Goal: Information Seeking & Learning: Learn about a topic

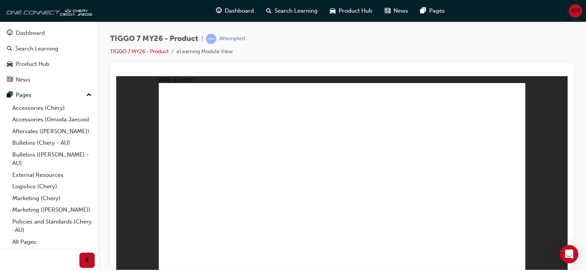
drag, startPoint x: 460, startPoint y: 116, endPoint x: 481, endPoint y: 110, distance: 21.6
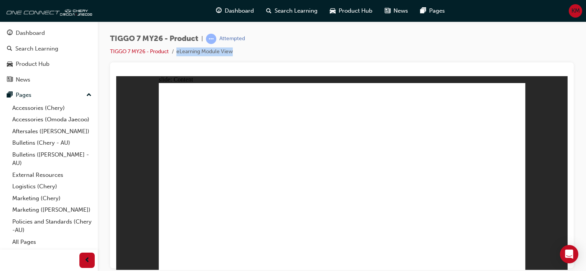
drag, startPoint x: 178, startPoint y: 52, endPoint x: 228, endPoint y: 56, distance: 50.0
click at [228, 56] on div "TIGGO 7 MY26 - Product | Attempted TIGGO 7 MY26 - Product eLearning Module View" at bounding box center [341, 48] width 463 height 29
click at [154, 67] on div at bounding box center [341, 165] width 463 height 206
drag, startPoint x: 448, startPoint y: 201, endPoint x: 367, endPoint y: 197, distance: 80.6
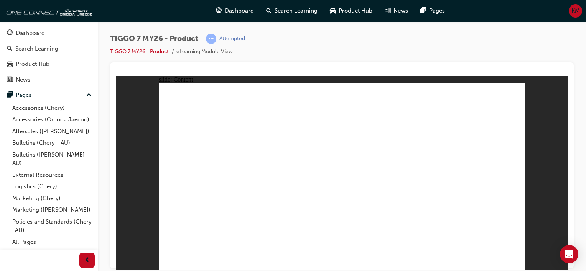
drag, startPoint x: 259, startPoint y: 207, endPoint x: 263, endPoint y: 201, distance: 6.9
drag, startPoint x: 201, startPoint y: 216, endPoint x: 233, endPoint y: 217, distance: 32.2
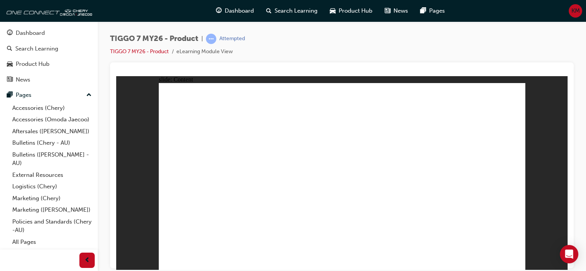
drag, startPoint x: 267, startPoint y: 217, endPoint x: 287, endPoint y: 195, distance: 29.5
